Goal: Task Accomplishment & Management: Use online tool/utility

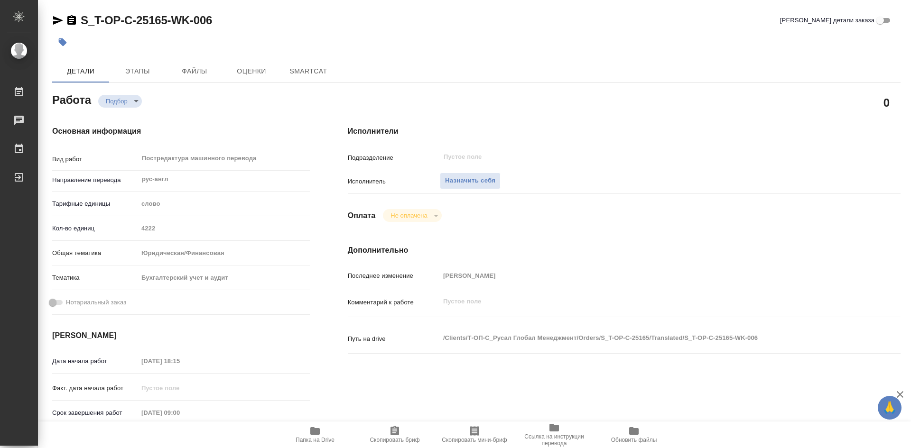
type textarea "x"
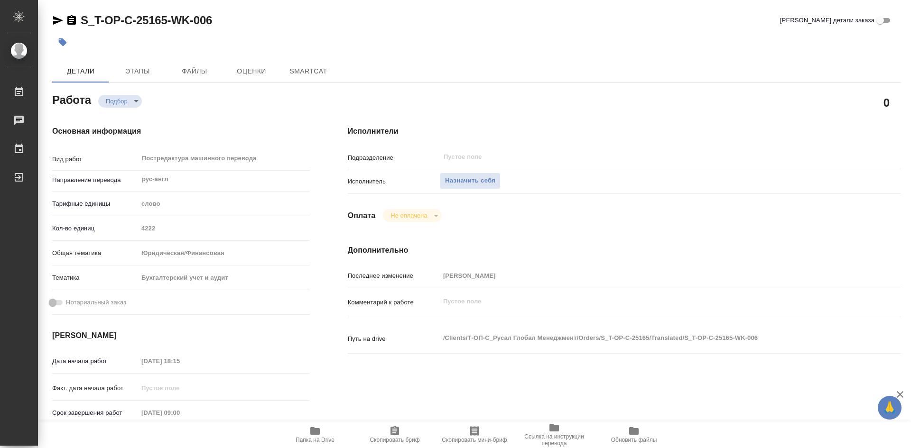
type textarea "x"
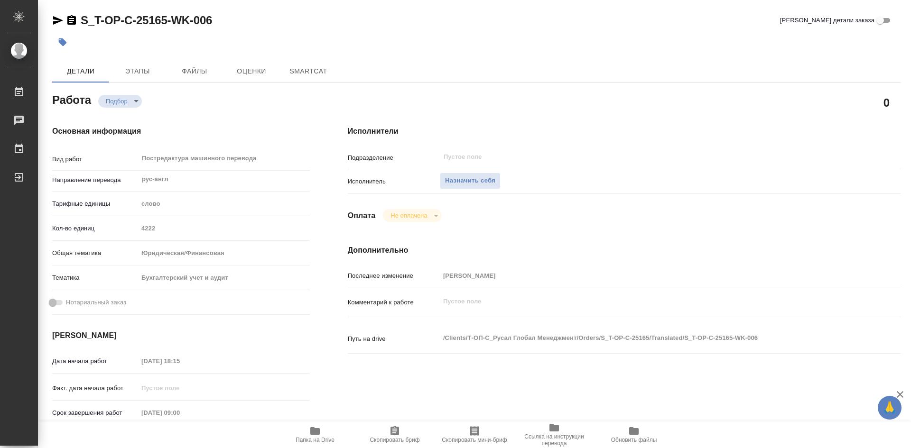
type textarea "x"
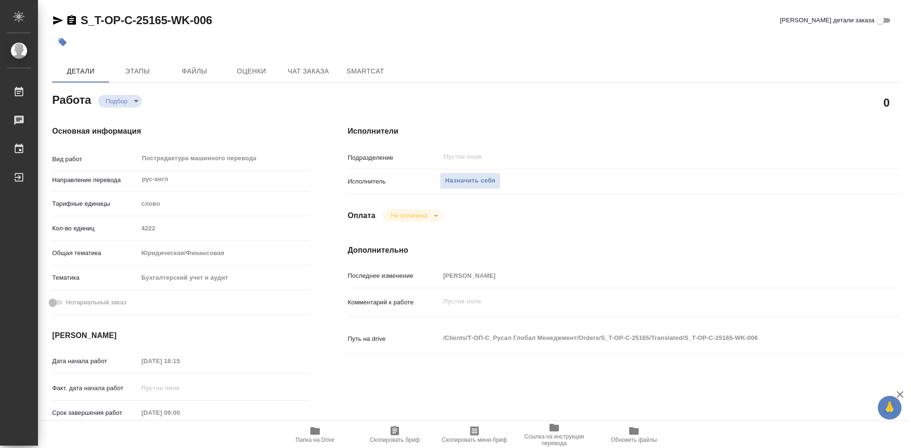
scroll to position [47, 0]
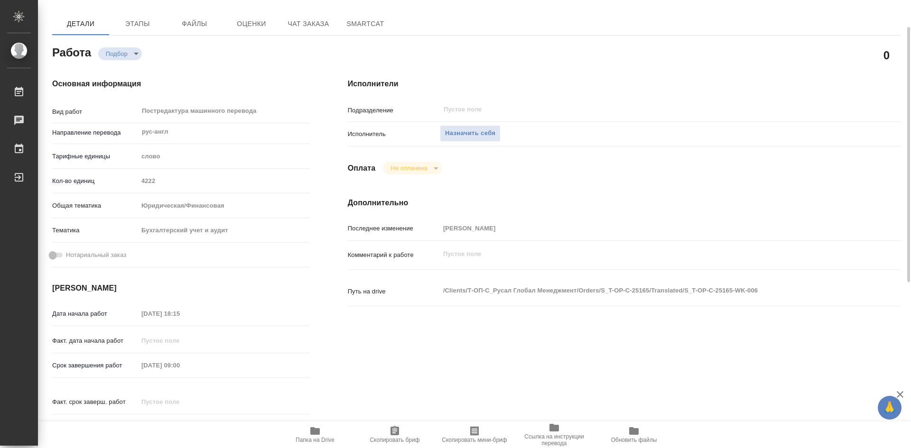
type textarea "x"
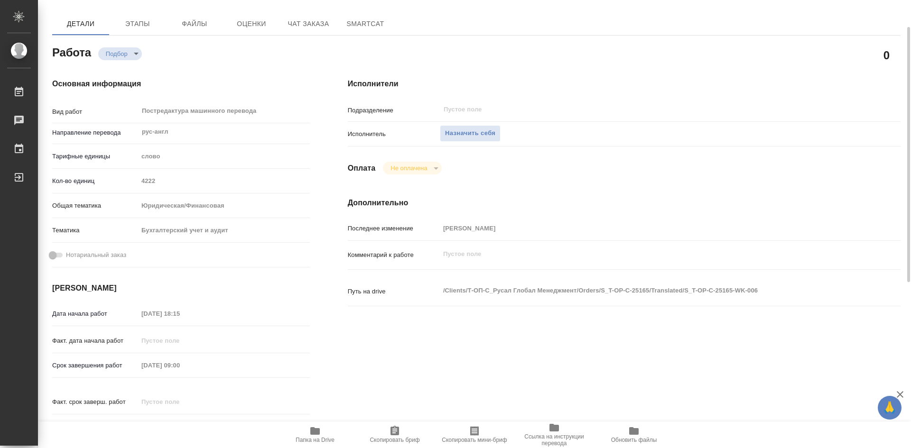
type textarea "x"
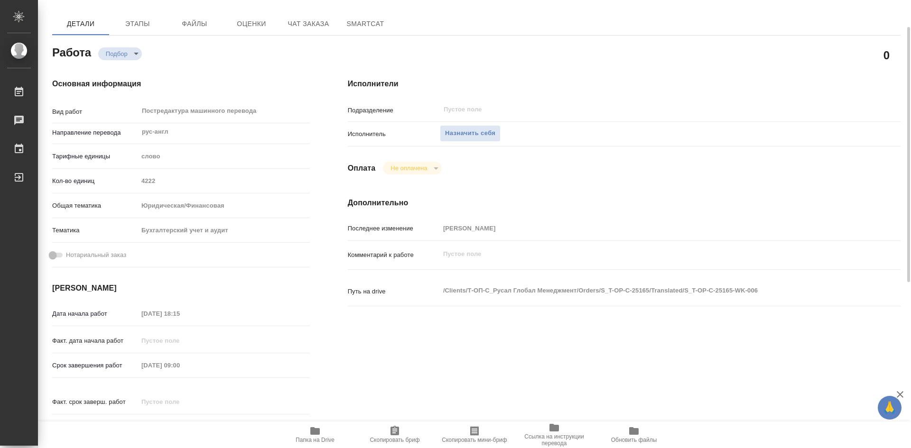
click at [320, 431] on icon "button" at bounding box center [314, 431] width 11 height 11
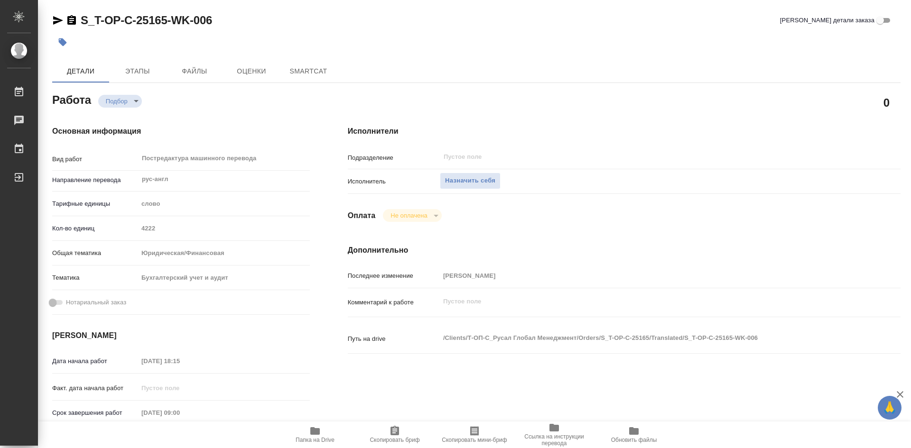
type textarea "x"
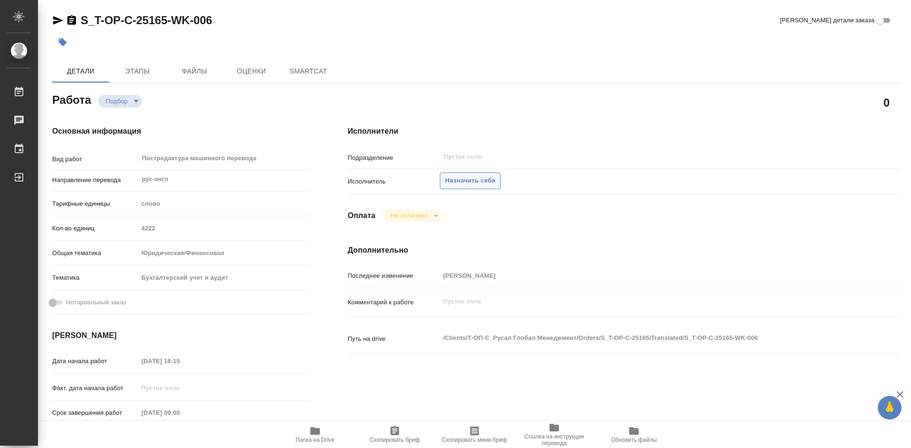
type textarea "x"
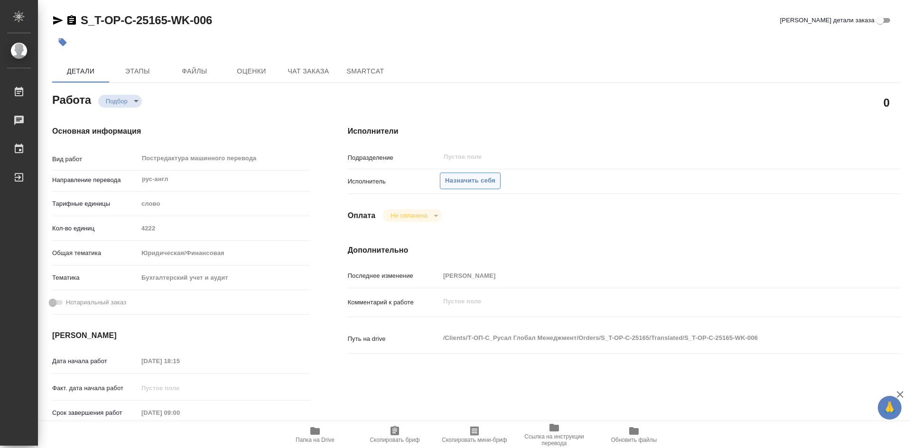
click at [475, 183] on span "Назначить себя" at bounding box center [470, 181] width 50 height 11
type textarea "x"
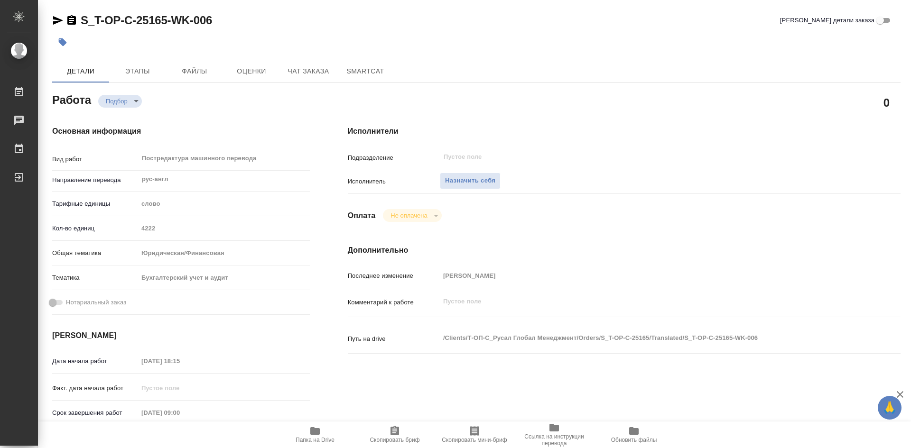
type textarea "x"
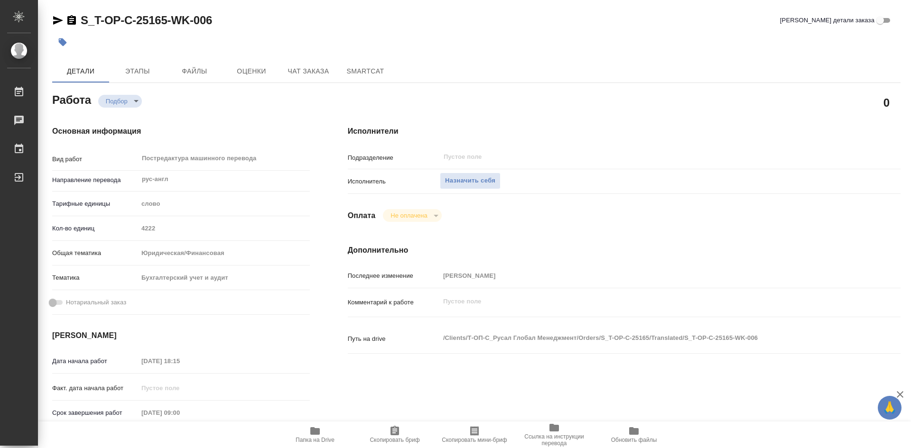
type textarea "x"
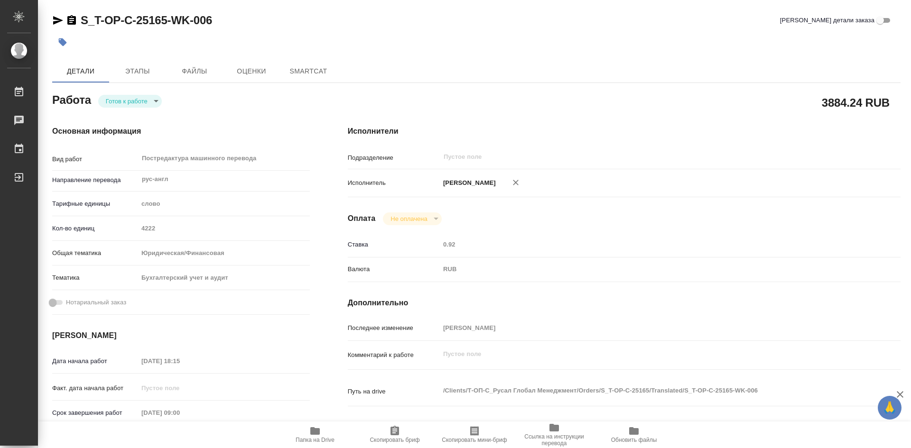
type textarea "x"
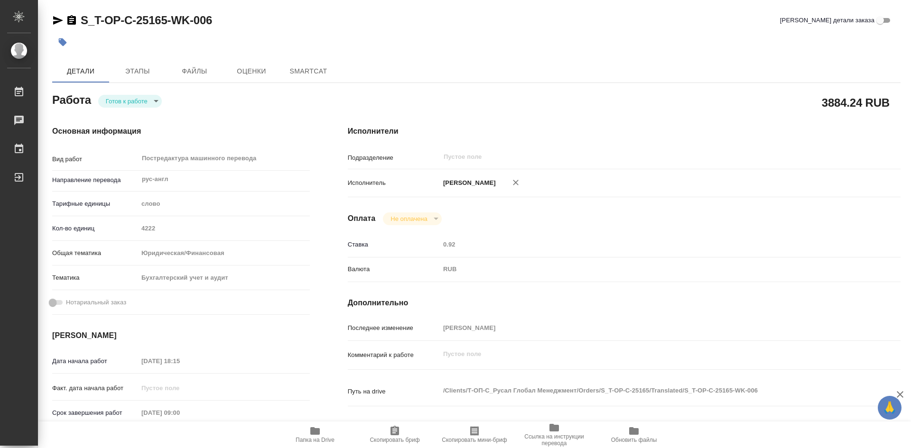
type textarea "x"
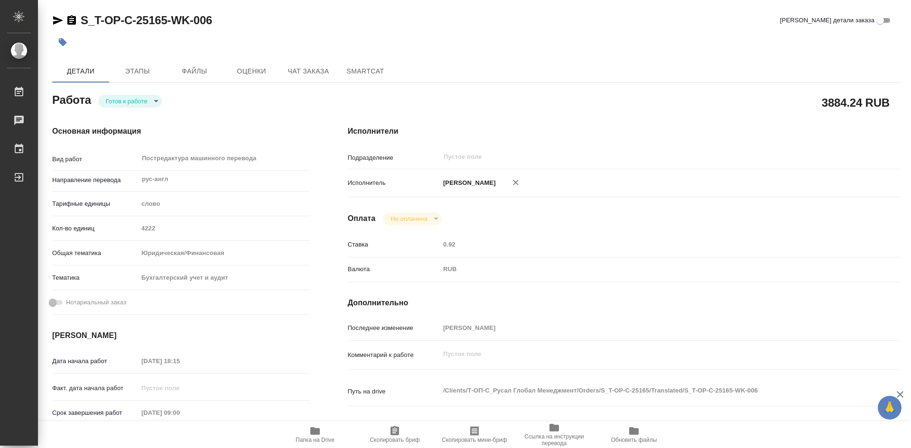
type textarea "x"
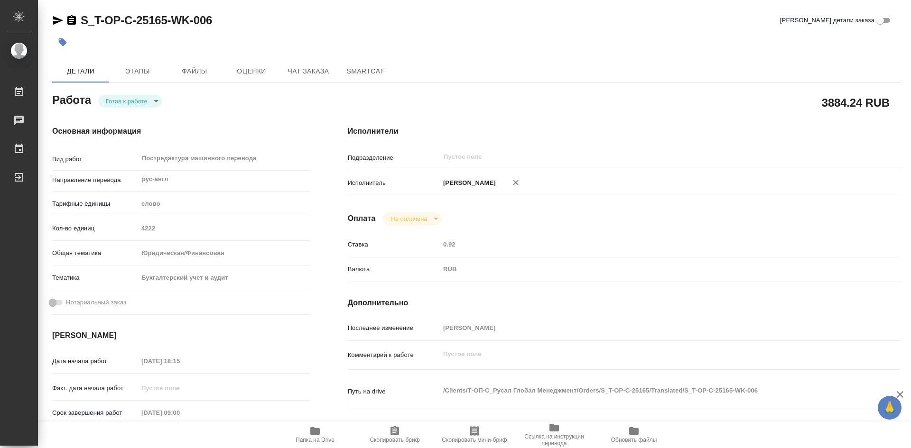
type textarea "x"
